Goal: Information Seeking & Learning: Learn about a topic

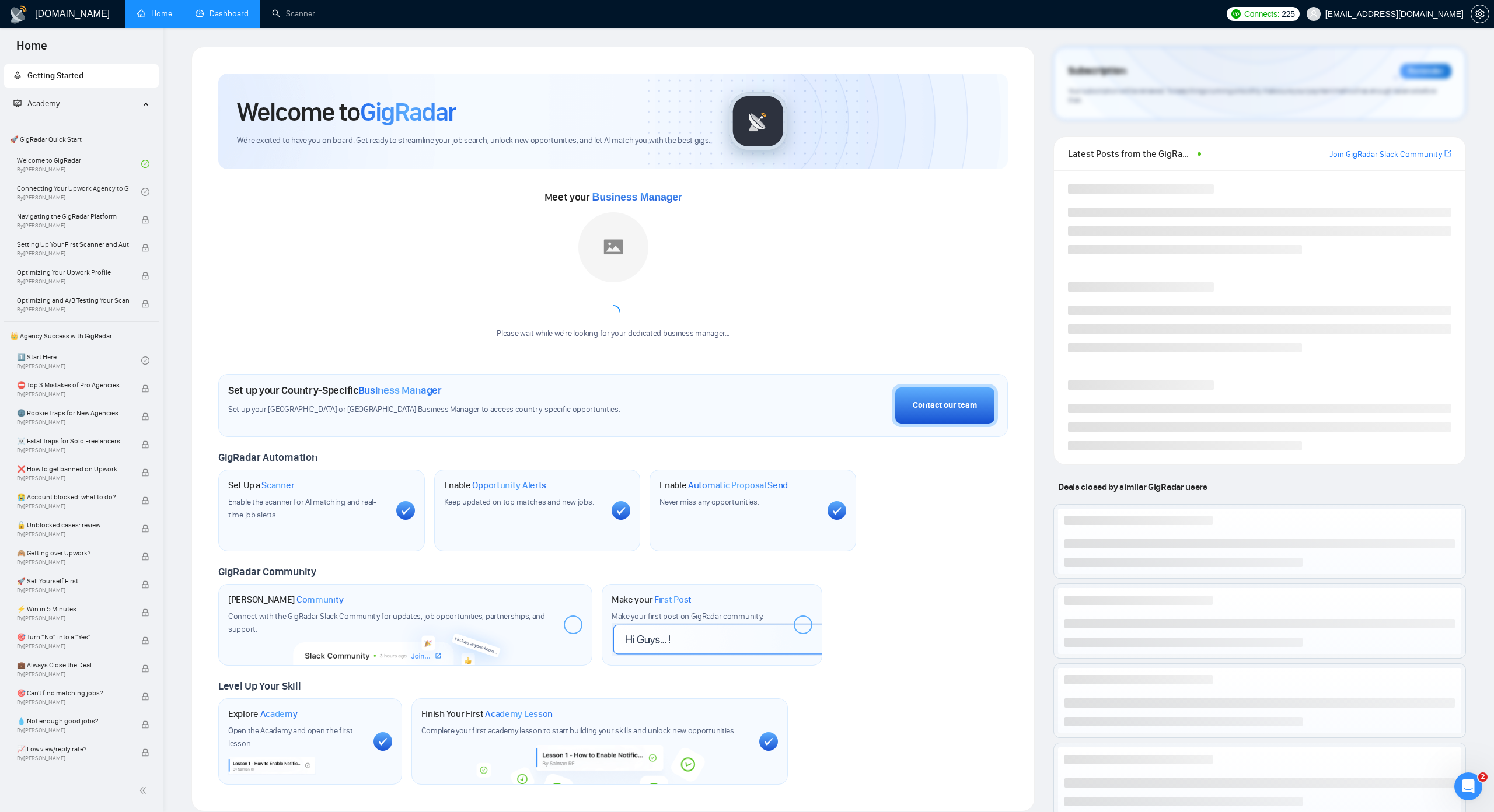
click at [231, 14] on link "Dashboard" at bounding box center [222, 14] width 53 height 10
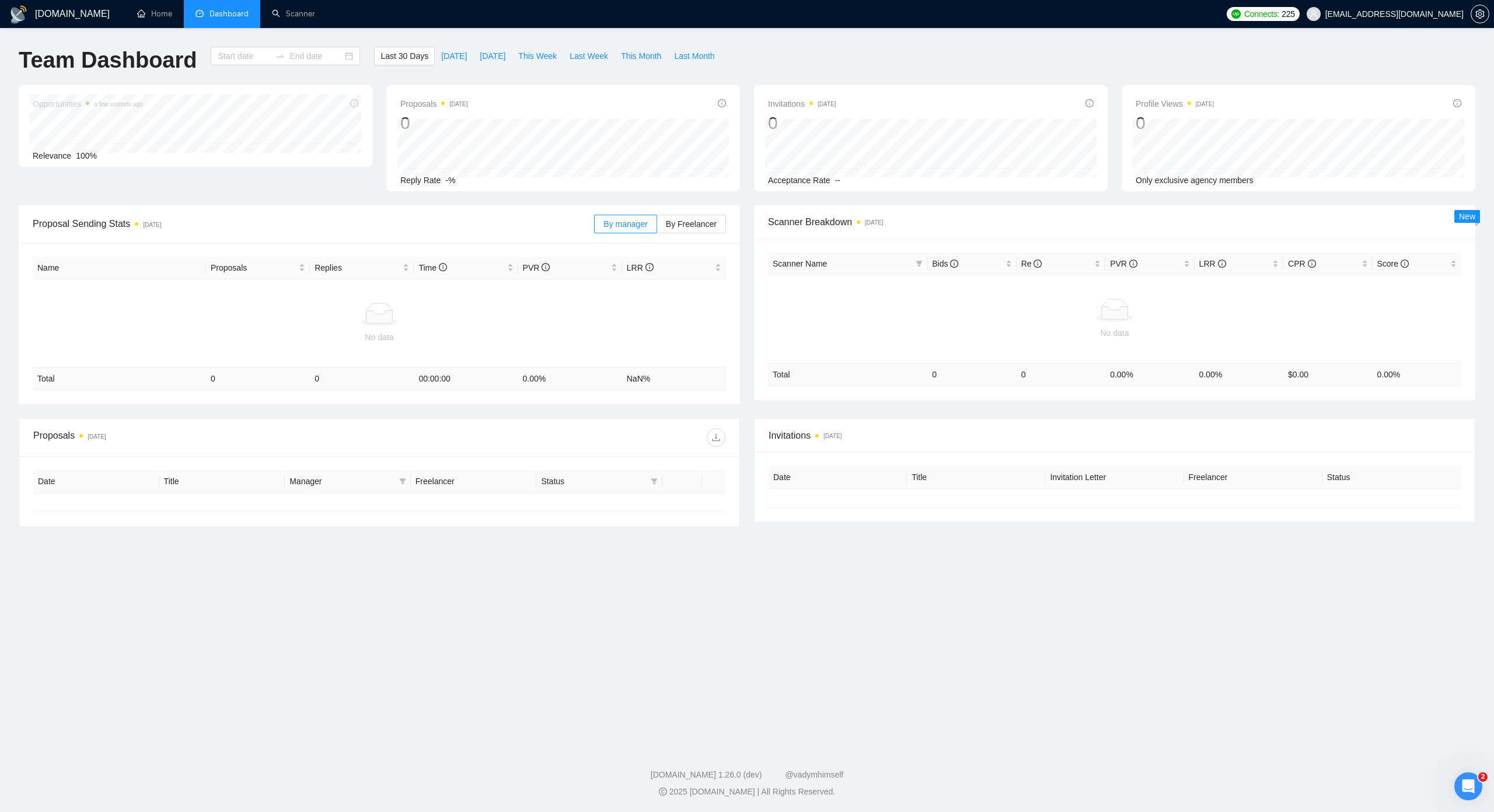
type input "[DATE]"
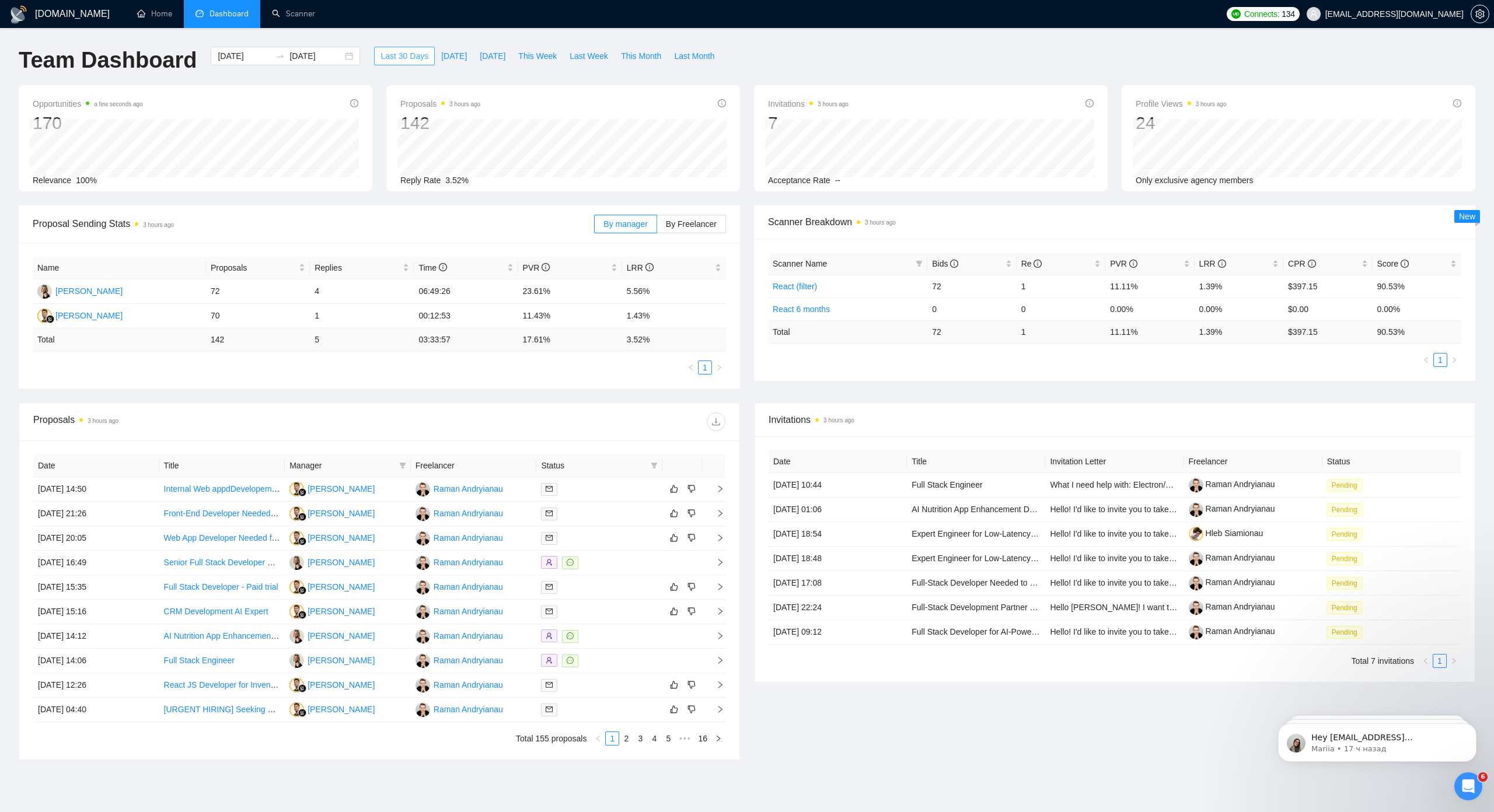
click at [400, 55] on span "Last 30 Days" at bounding box center [404, 56] width 48 height 13
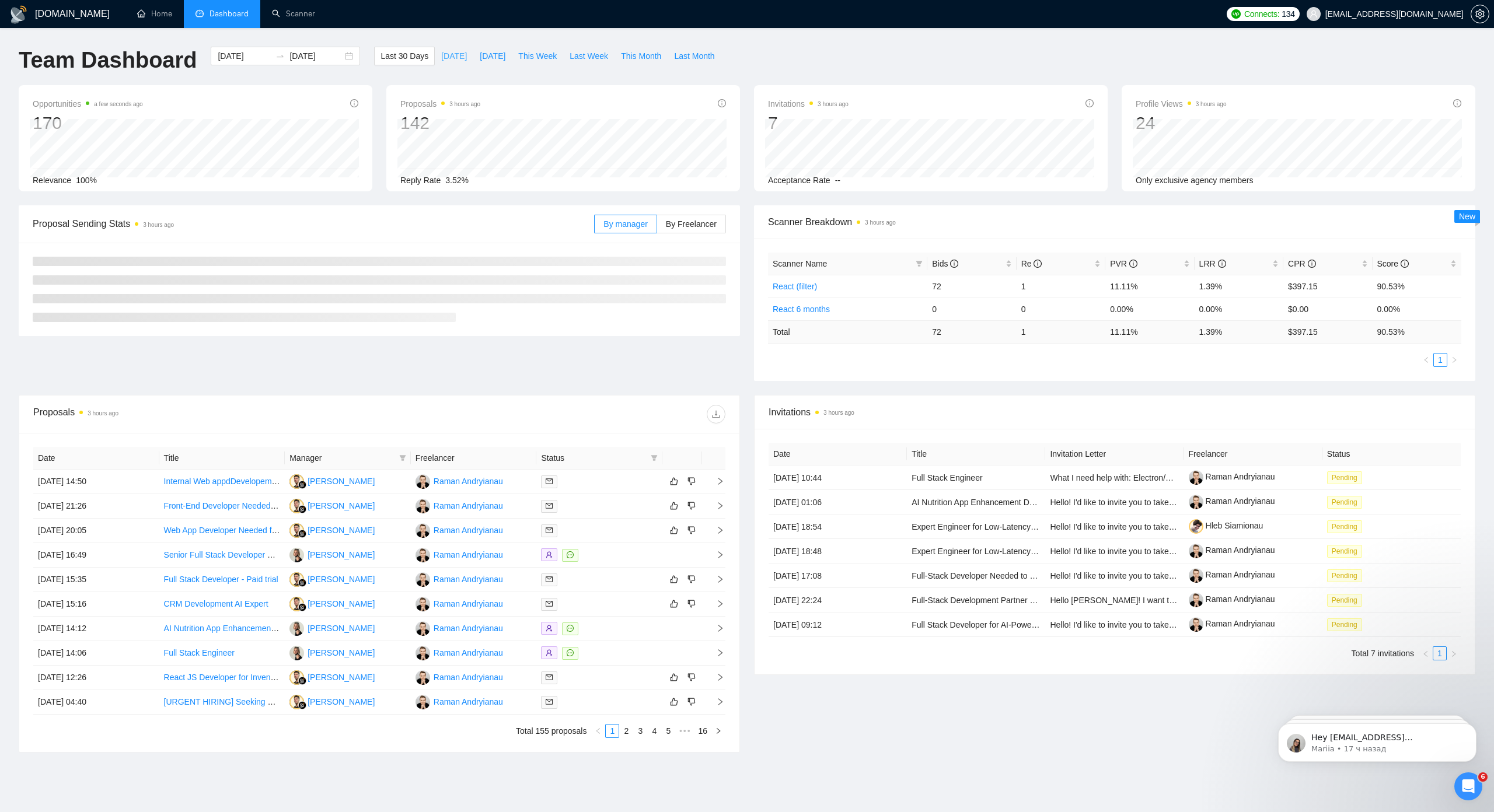
click at [441, 52] on span "[DATE]" at bounding box center [453, 56] width 25 height 13
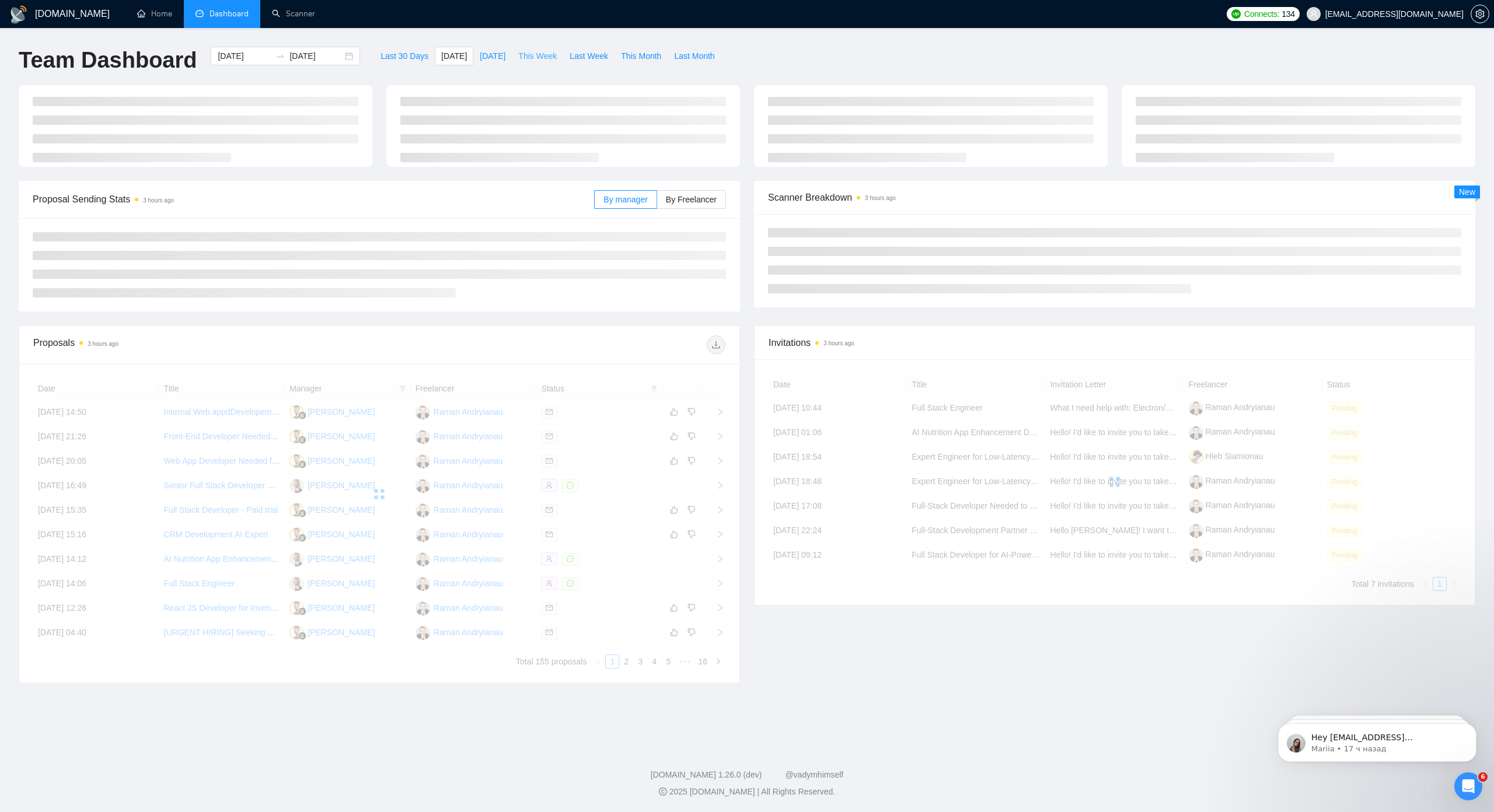
click at [526, 56] on span "This Week" at bounding box center [537, 56] width 39 height 13
type input "[DATE]"
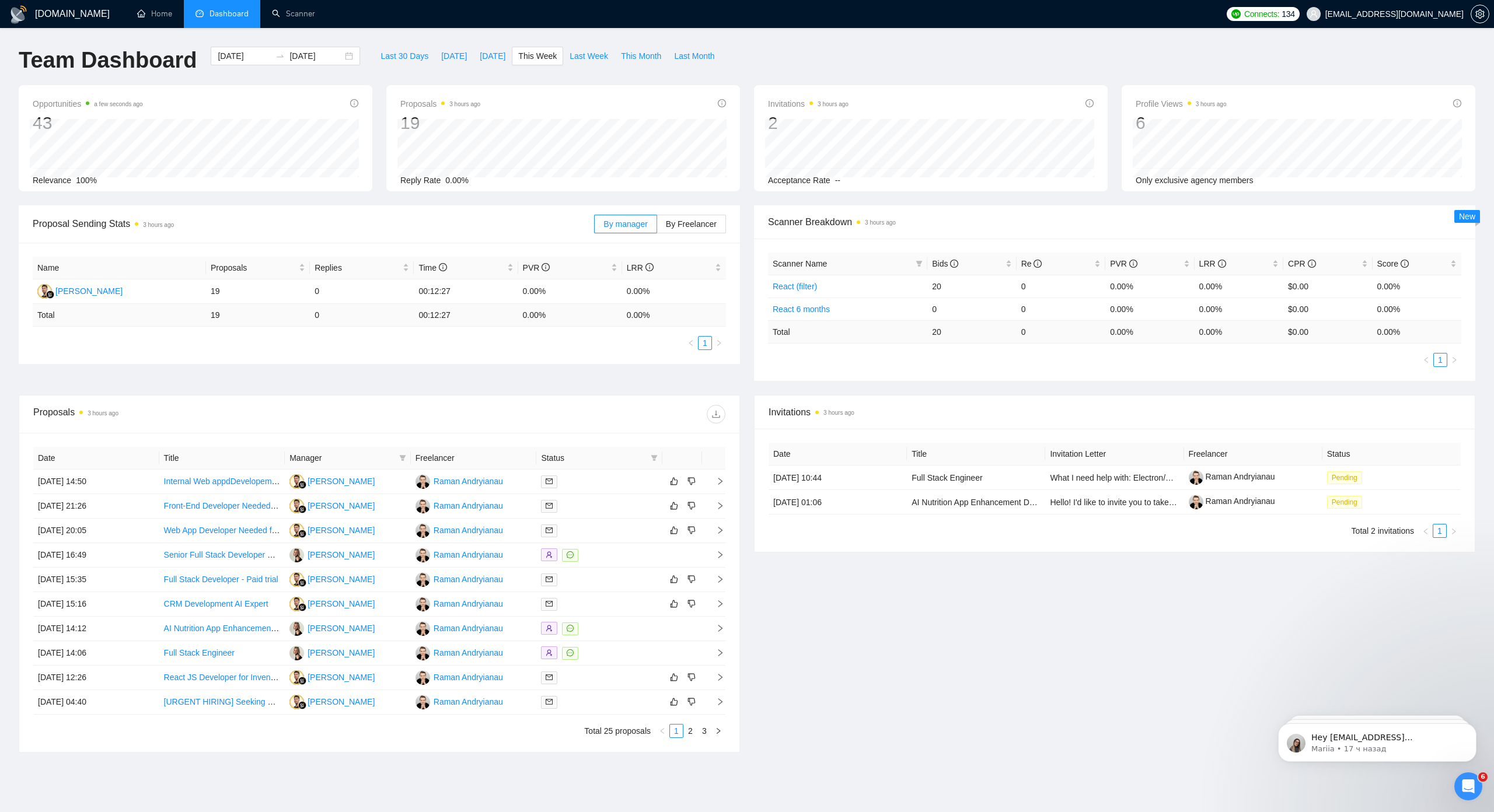
click at [383, 76] on div "Last 30 Days [DATE] [DATE] This Week Last Week This Month Last Month" at bounding box center [547, 66] width 361 height 39
click at [672, 222] on span "By Freelancer" at bounding box center [692, 223] width 51 height 9
click at [657, 227] on input "By Freelancer" at bounding box center [657, 227] width 0 height 0
click at [614, 219] on span "By manager" at bounding box center [625, 223] width 44 height 9
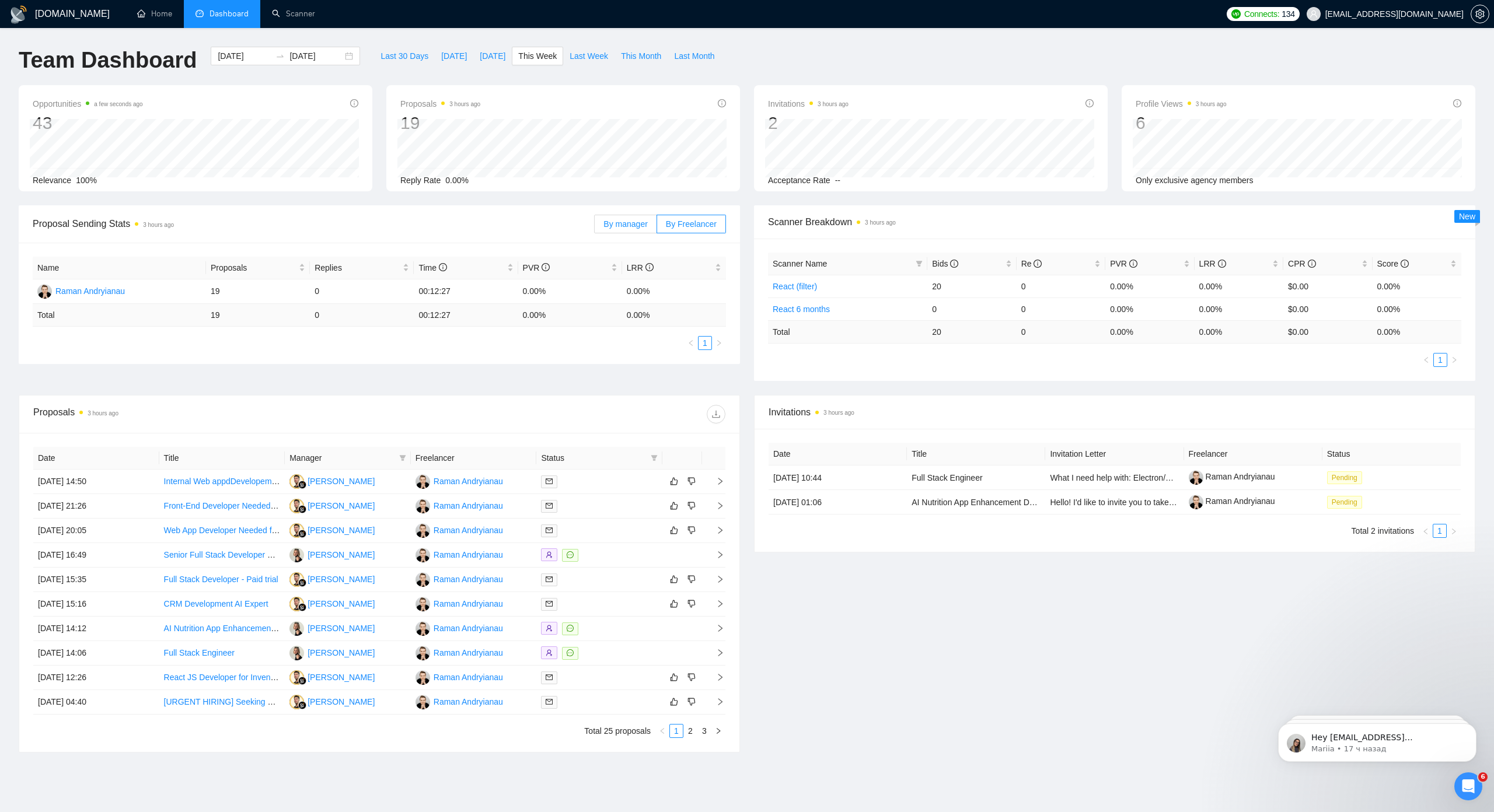
click at [595, 227] on input "By manager" at bounding box center [595, 227] width 0 height 0
click at [586, 57] on span "Last Week" at bounding box center [589, 56] width 39 height 13
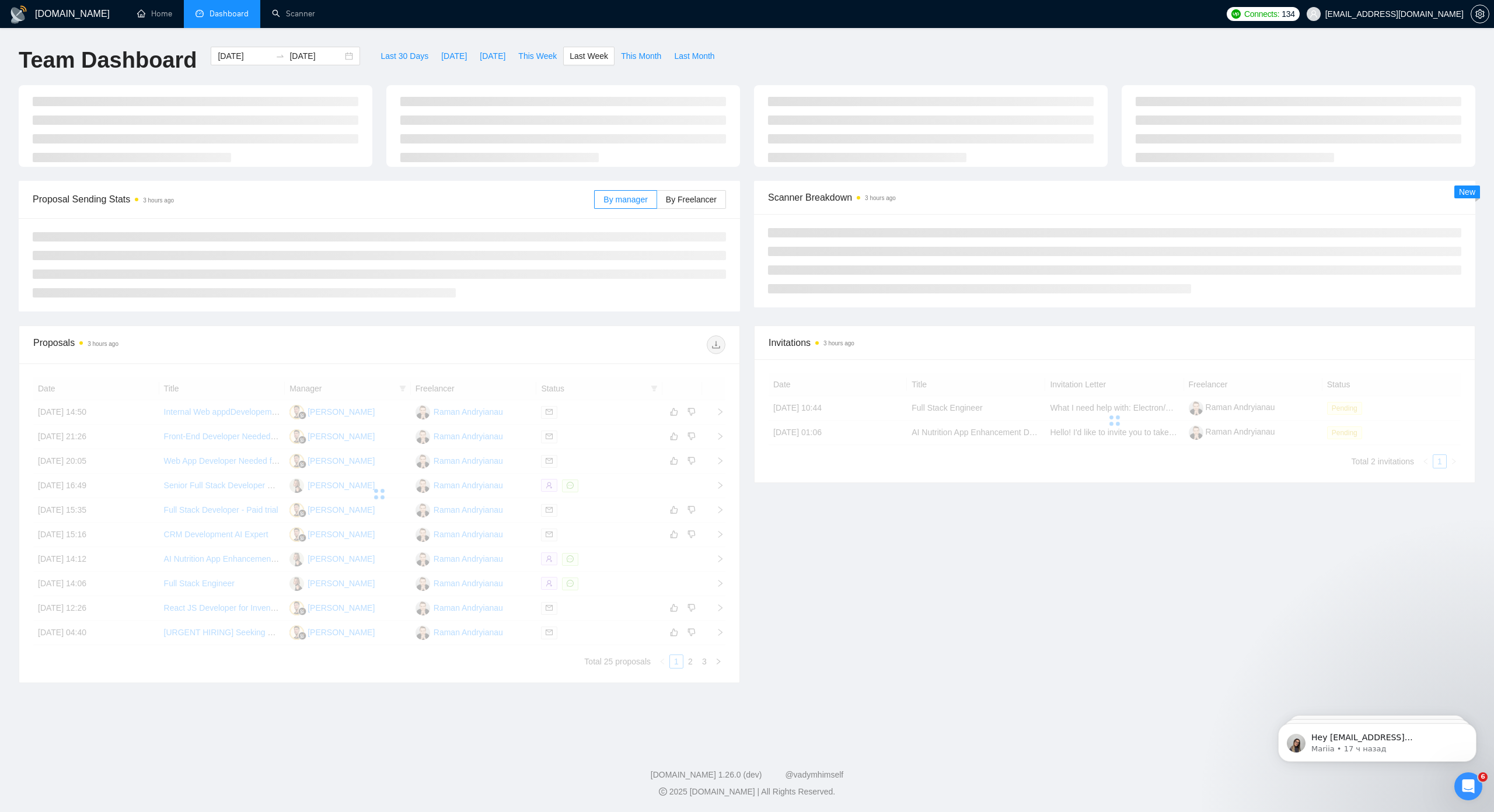
type input "[DATE]"
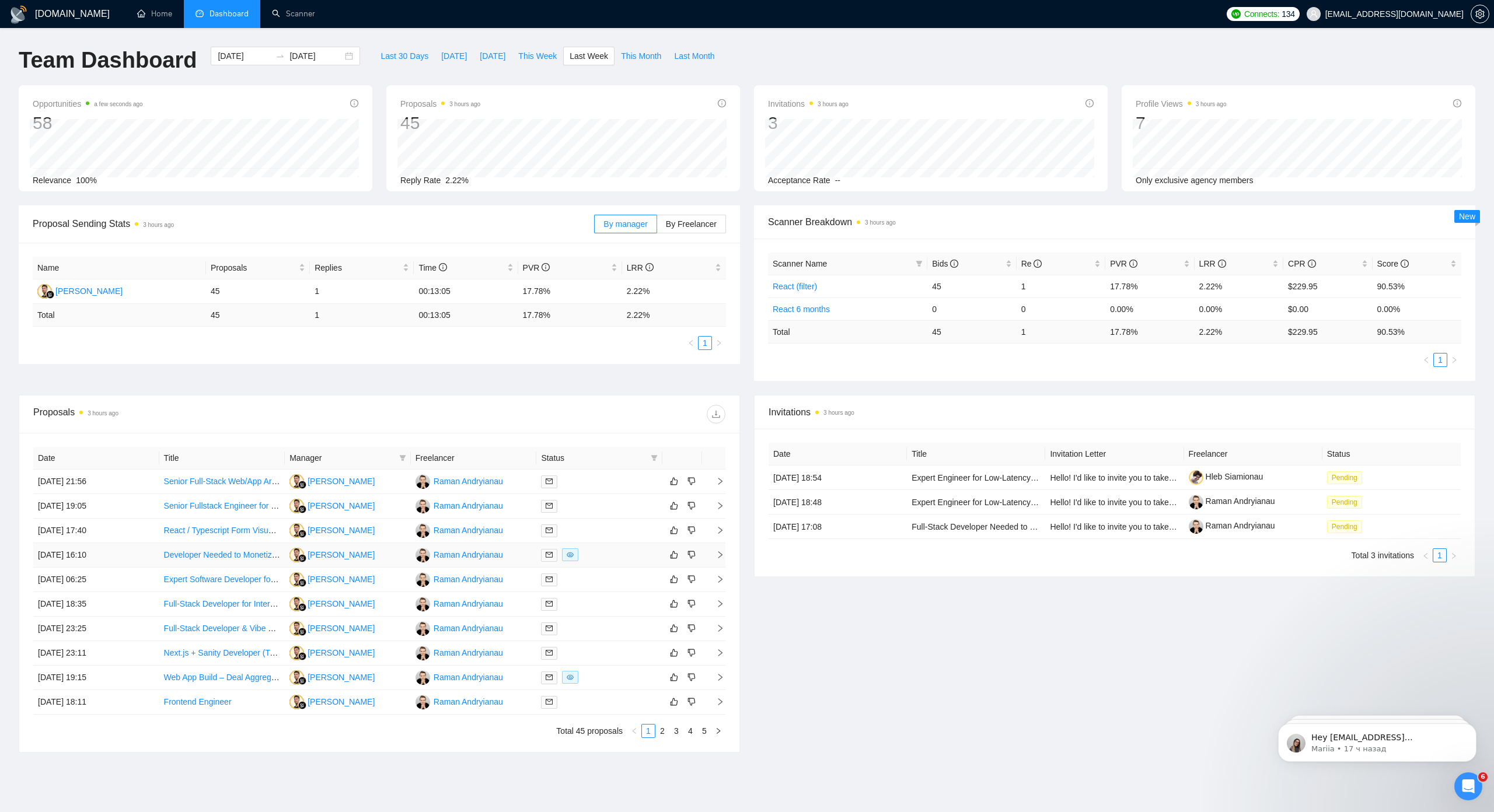
click at [240, 554] on link "Developer Needed to Monetize & Support Background Remover Web App" at bounding box center [298, 554] width 268 height 9
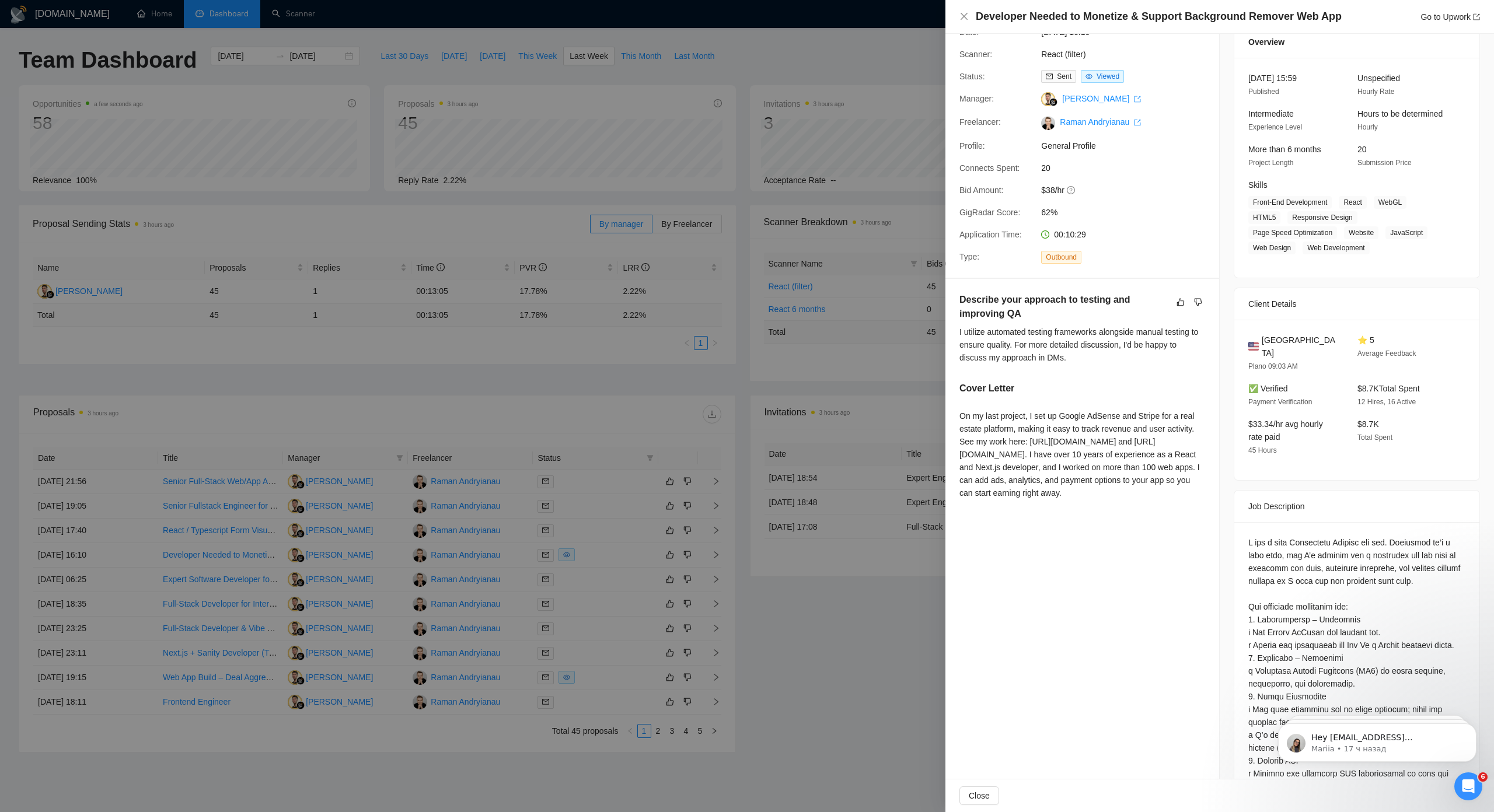
scroll to position [117, 0]
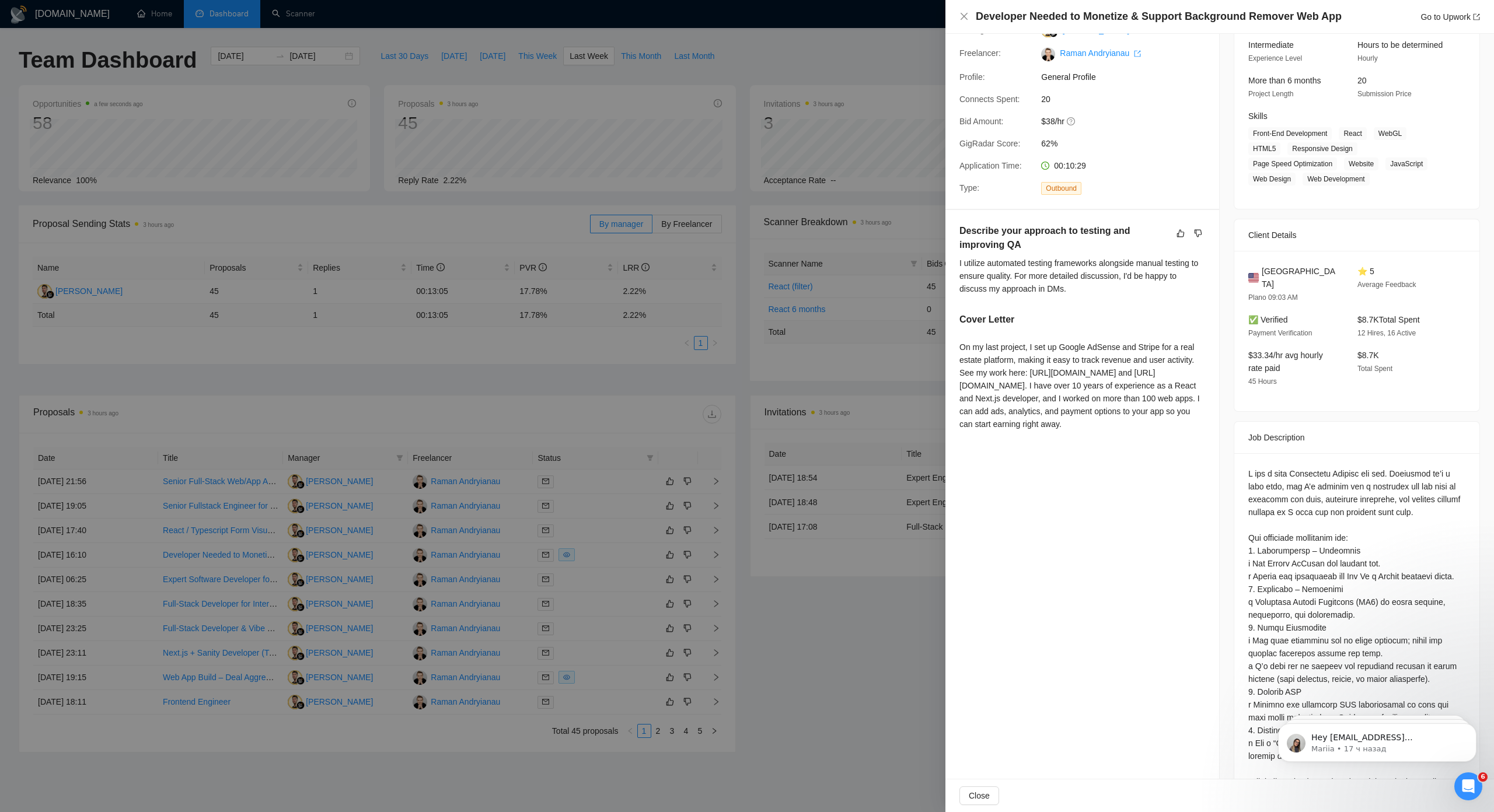
click at [1048, 347] on div "On my last project, I set up Google AdSense and Stripe for a real estate platfo…" at bounding box center [1082, 385] width 246 height 89
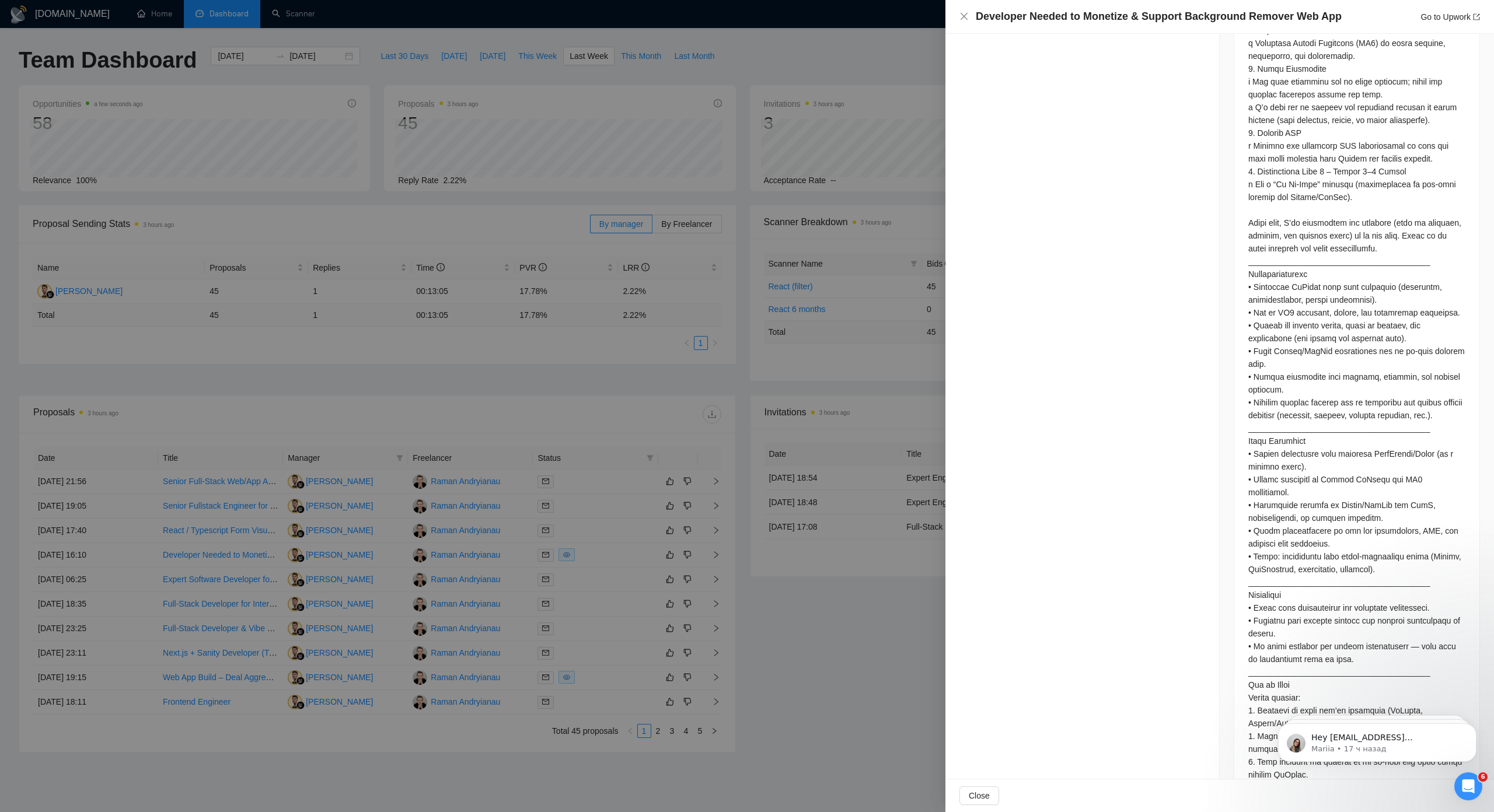
scroll to position [814, 0]
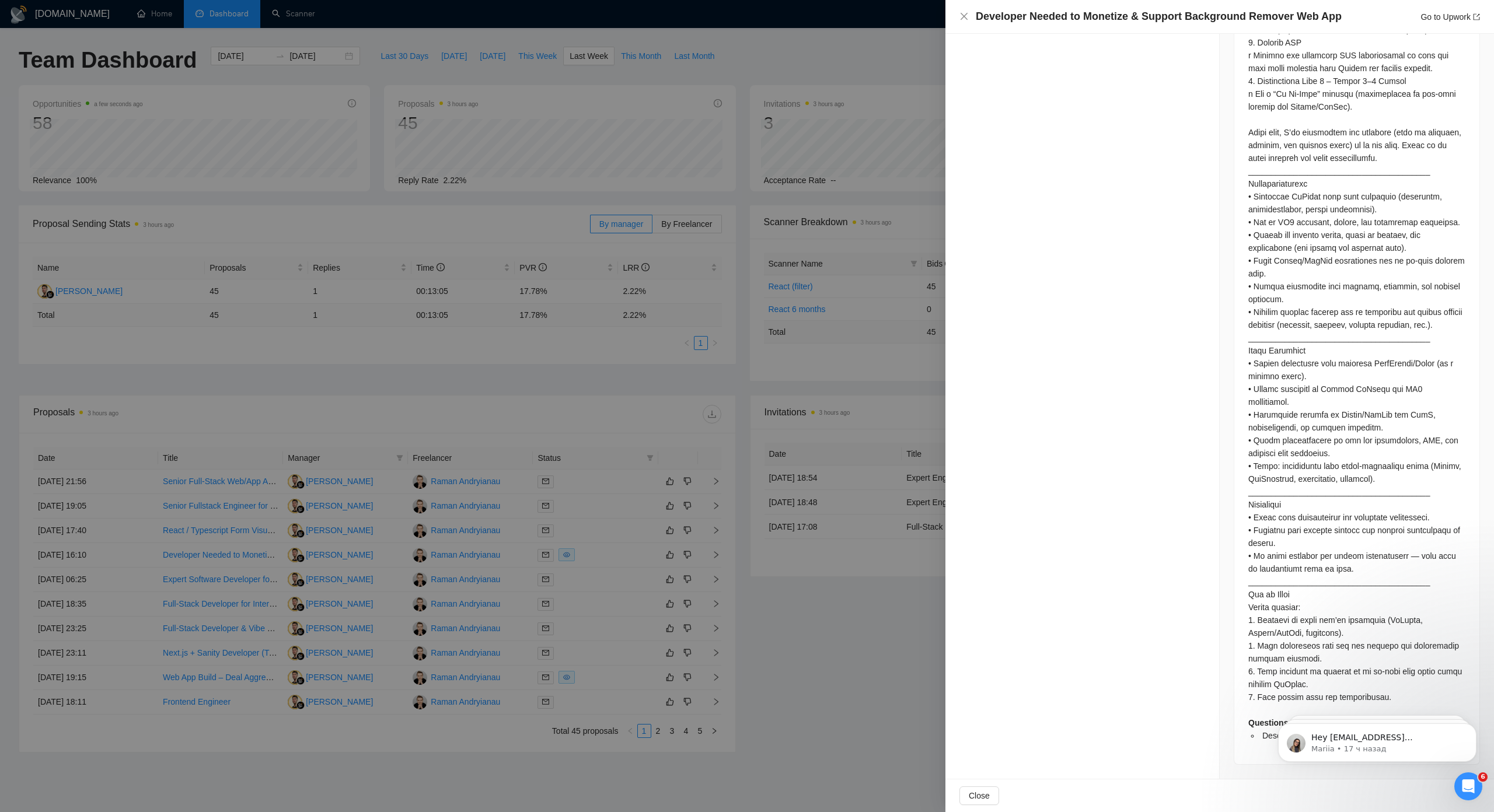
click at [707, 351] on div at bounding box center [747, 406] width 1494 height 812
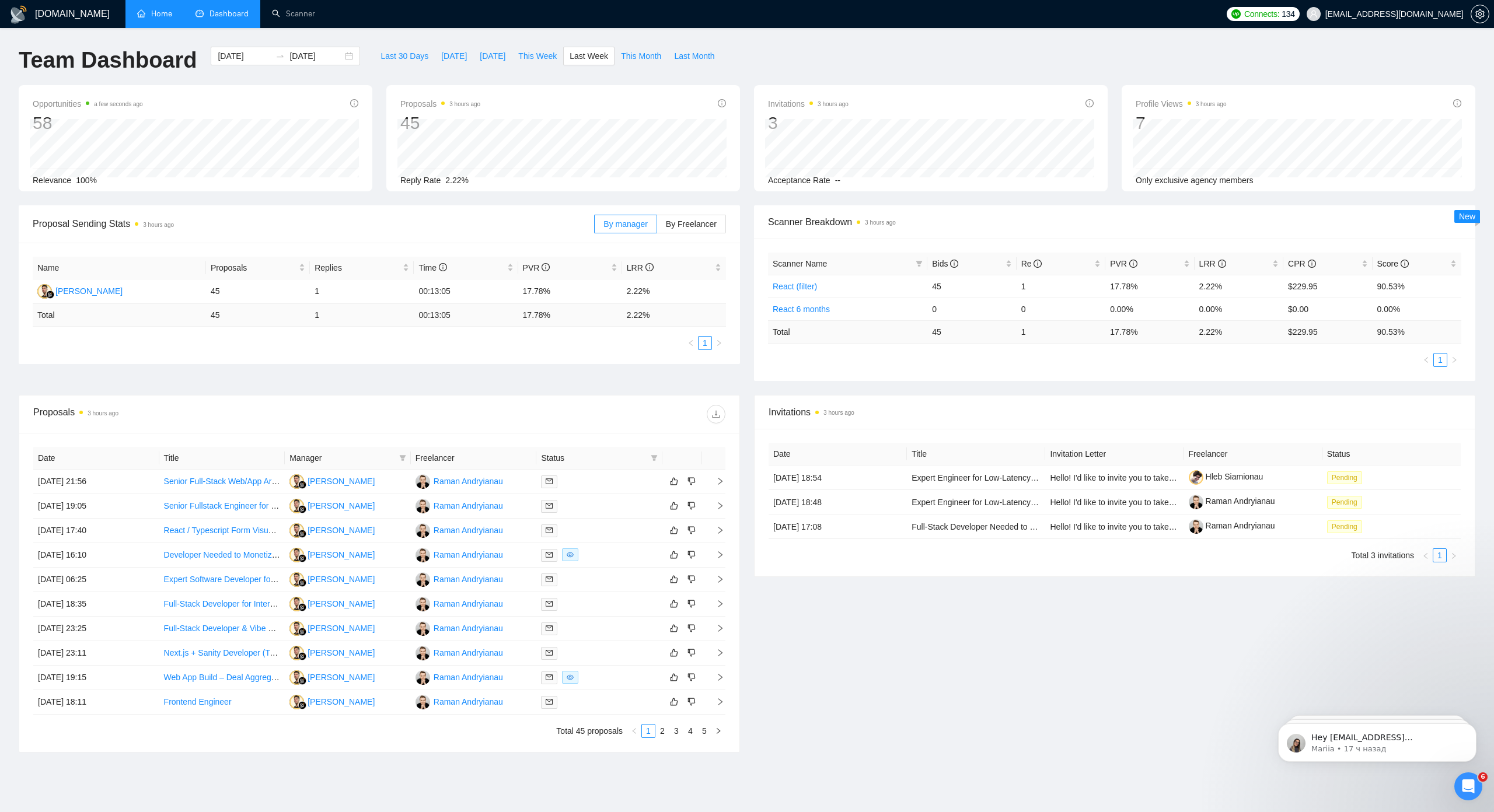
click at [161, 15] on link "Home" at bounding box center [154, 14] width 35 height 10
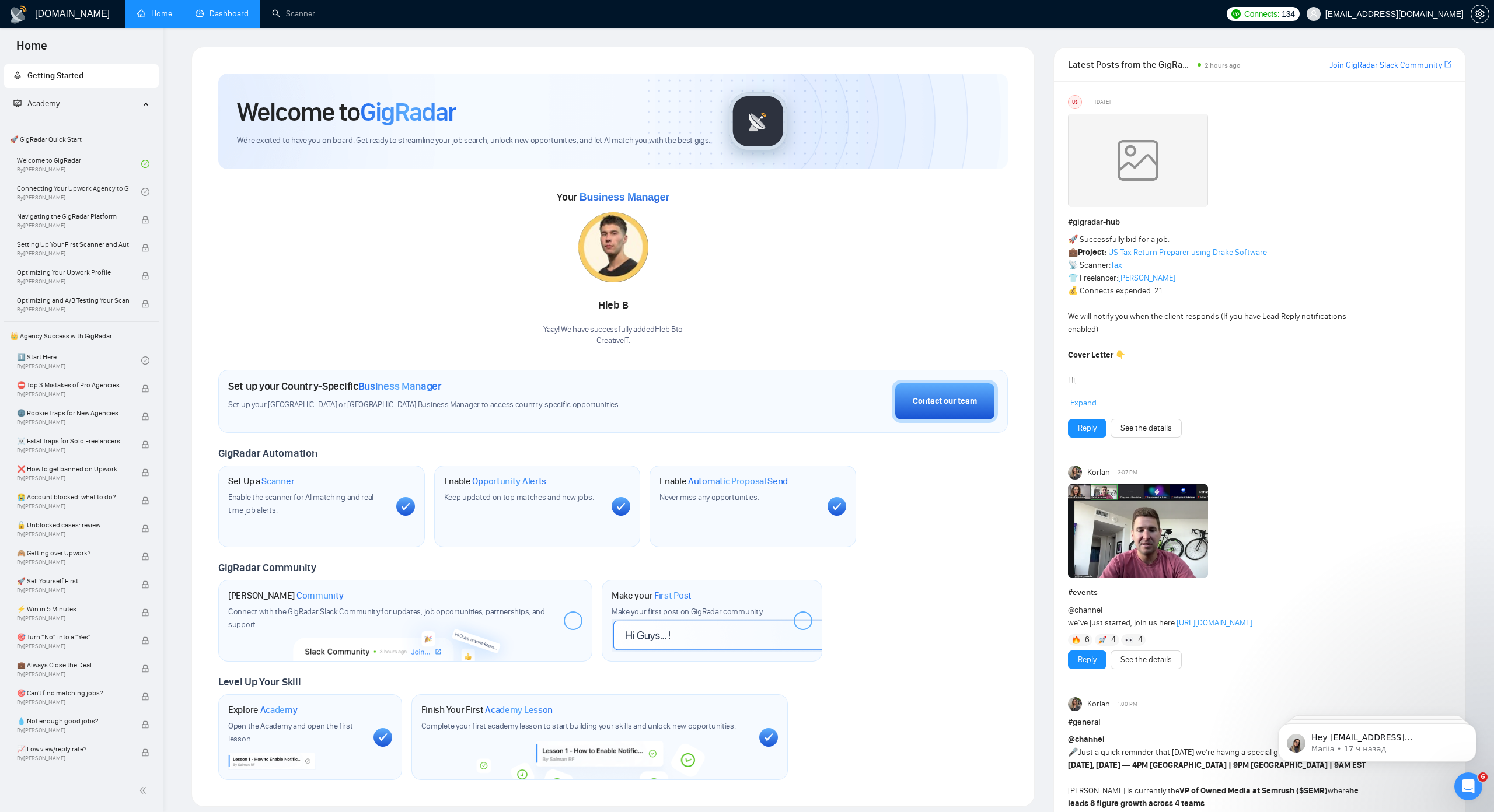
click at [248, 13] on link "Dashboard" at bounding box center [222, 14] width 53 height 10
